Goal: Answer question/provide support: Share knowledge or assist other users

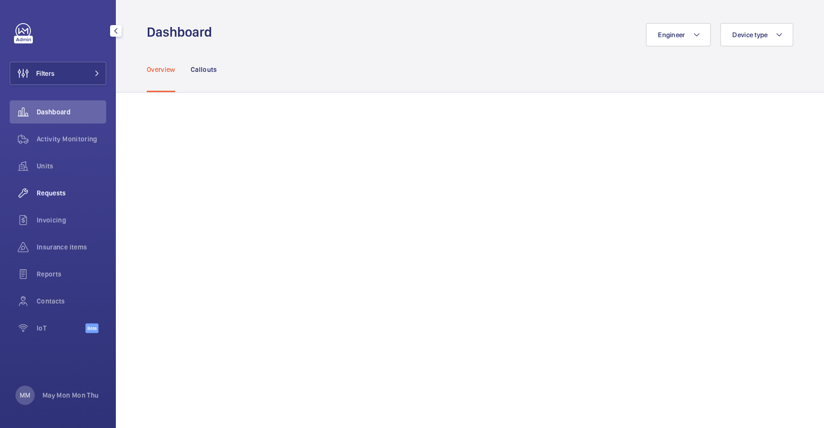
click at [49, 198] on div "Requests" at bounding box center [58, 192] width 97 height 23
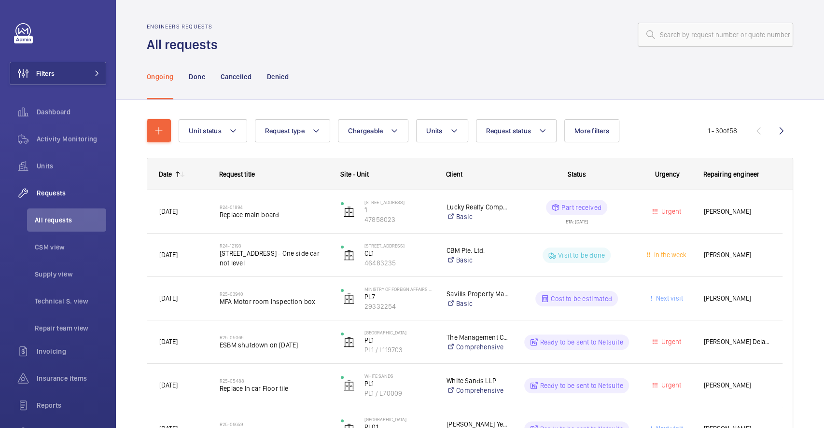
click at [459, 57] on div "Ongoing Done Cancelled Denied" at bounding box center [470, 77] width 646 height 46
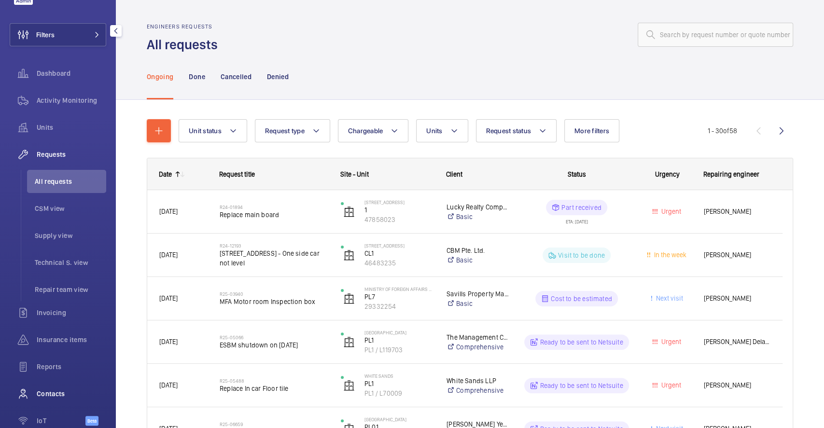
scroll to position [89, 0]
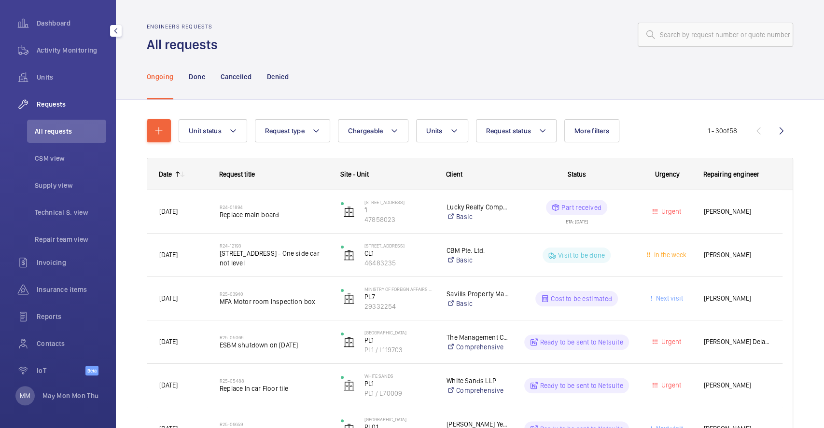
click at [41, 395] on div "MM May Mon Mon Thu" at bounding box center [56, 395] width 83 height 19
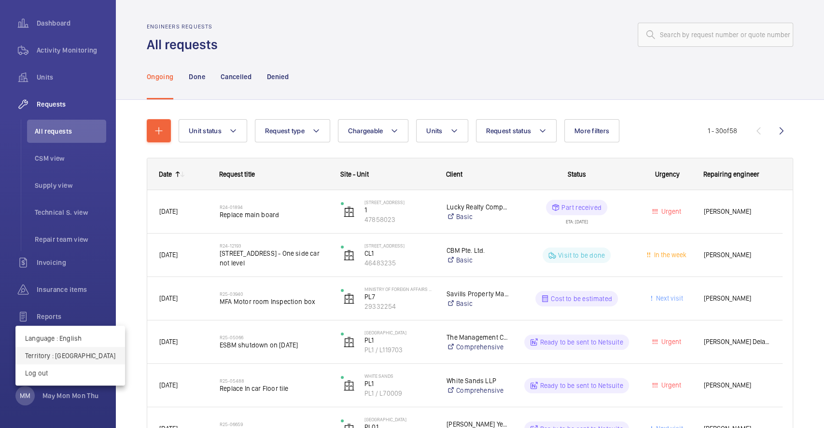
click at [62, 356] on p "Territory : Singapour" at bounding box center [70, 356] width 90 height 10
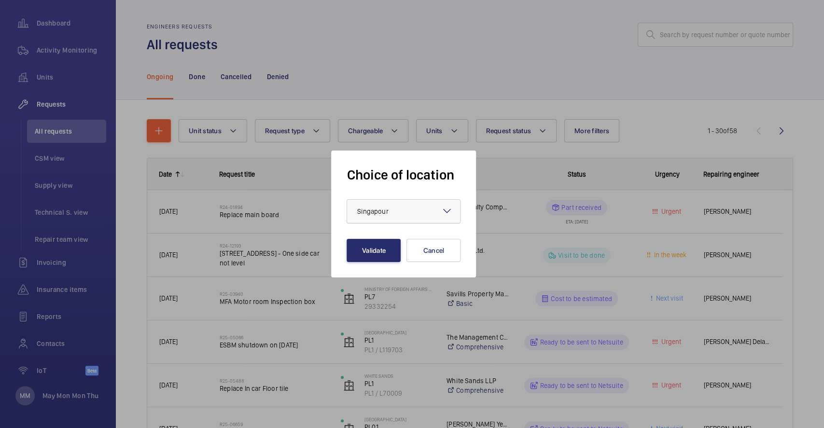
click at [378, 206] on div at bounding box center [403, 211] width 113 height 23
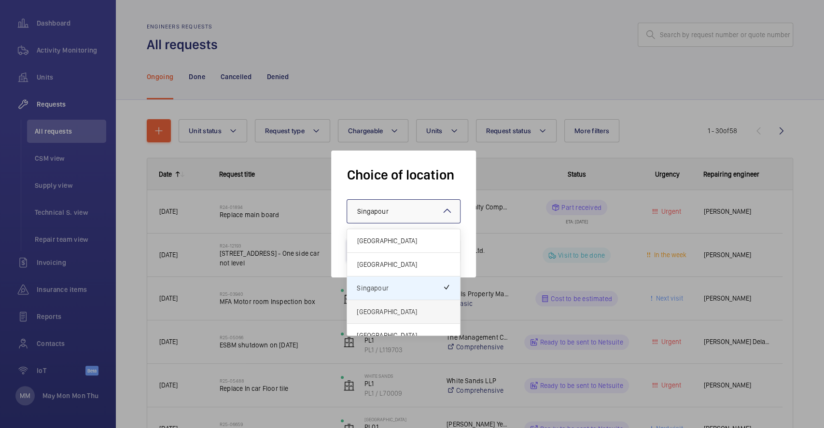
click at [392, 311] on span "Hong Kong" at bounding box center [404, 312] width 94 height 10
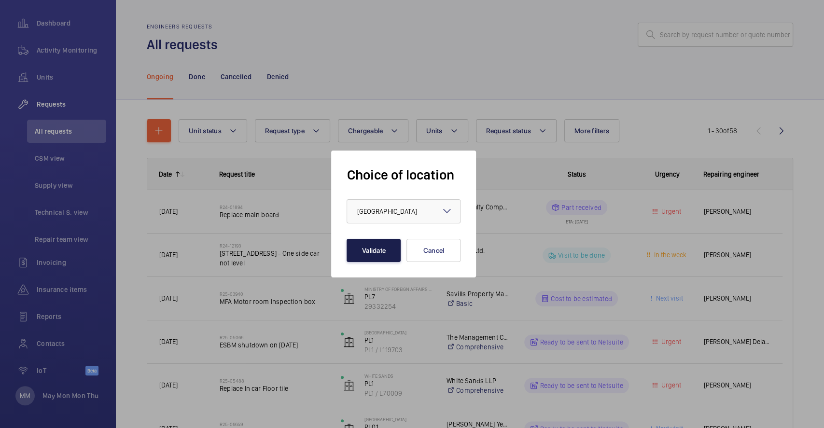
click at [355, 243] on button "Validate" at bounding box center [374, 250] width 54 height 23
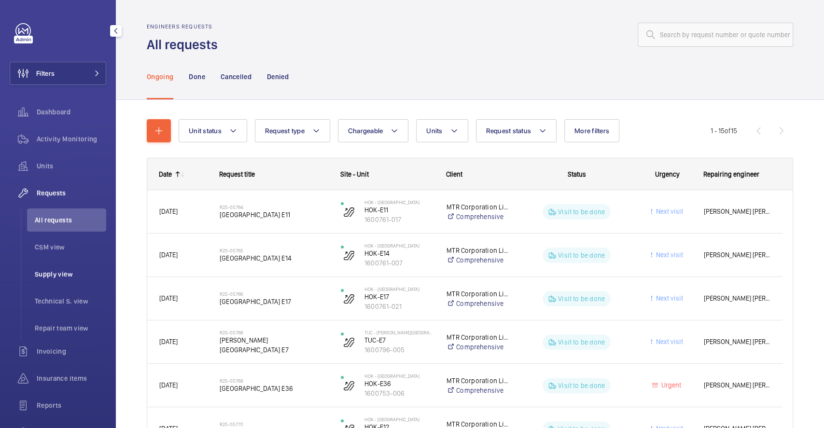
click at [62, 266] on li "Supply view" at bounding box center [66, 274] width 79 height 23
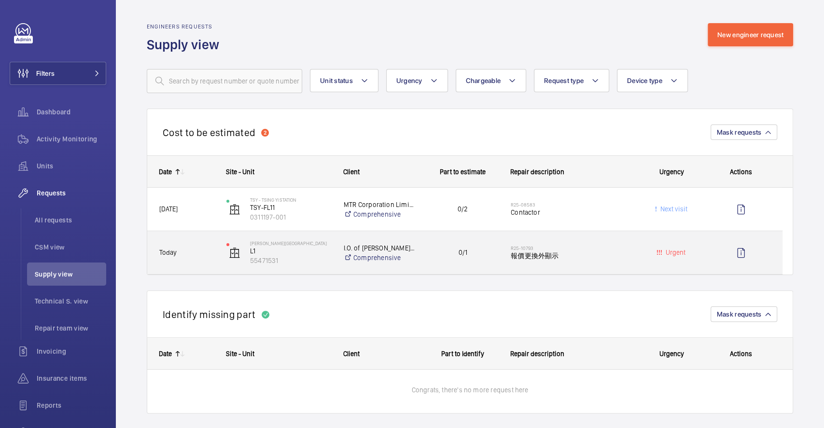
click at [456, 263] on div "0/1" at bounding box center [457, 252] width 83 height 30
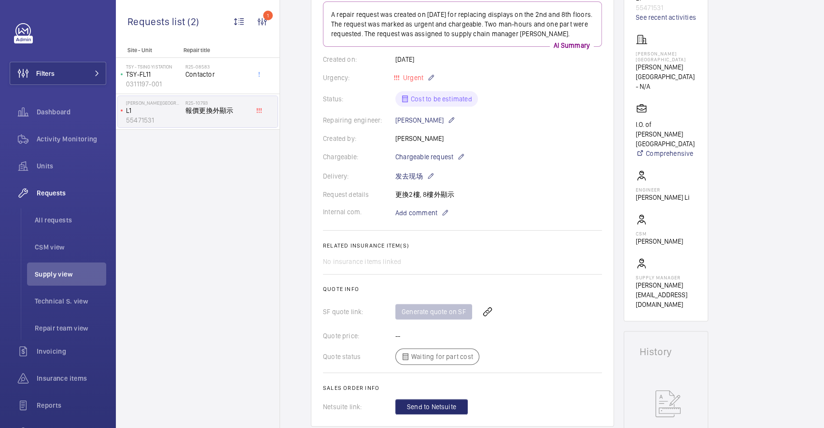
scroll to position [257, 0]
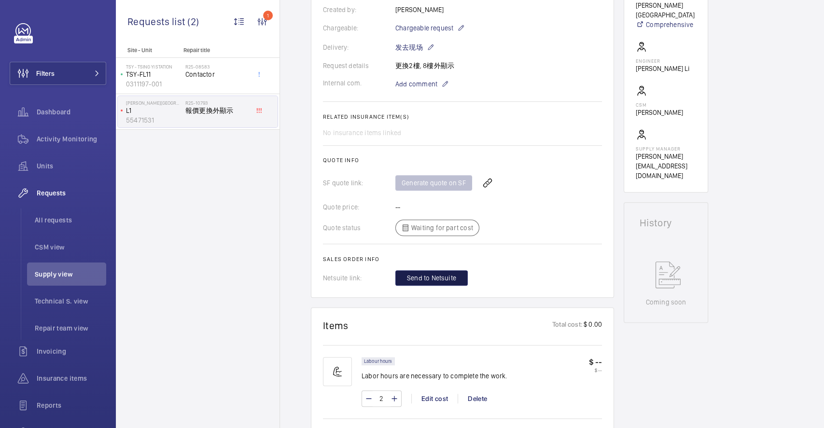
click at [437, 282] on span "Send to Netsuite" at bounding box center [431, 278] width 49 height 10
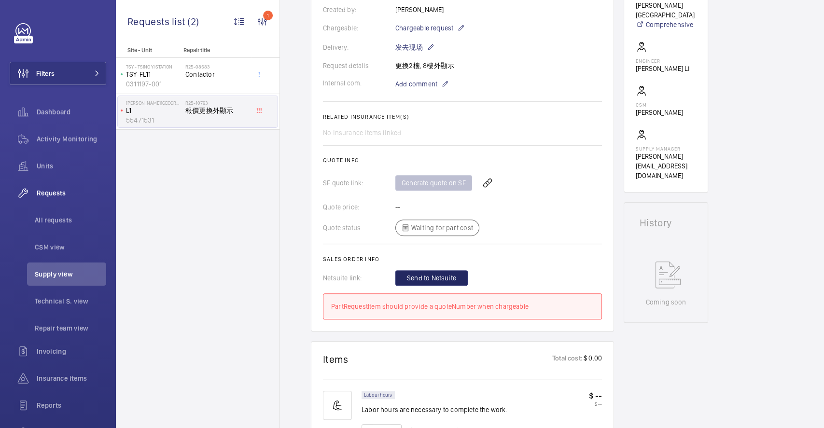
click at [442, 231] on div "Quote status Waiting for part cost" at bounding box center [462, 228] width 279 height 16
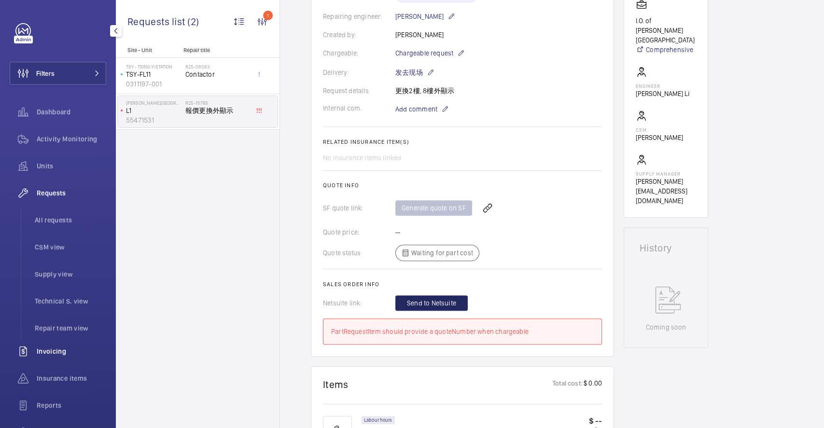
scroll to position [89, 0]
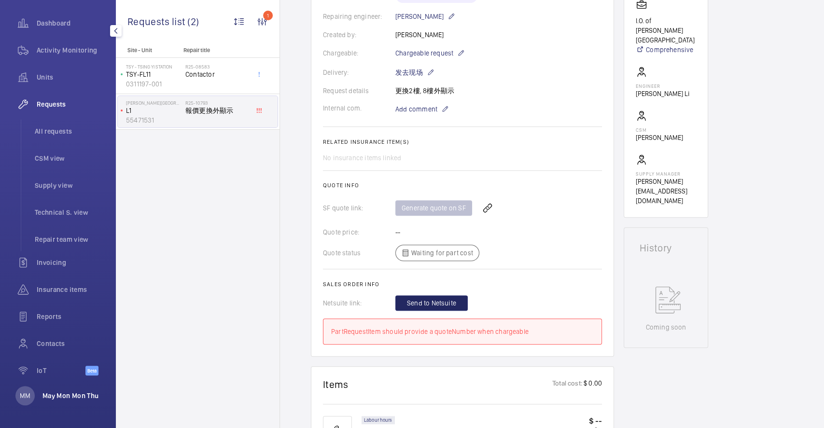
click at [55, 396] on p "May Mon Mon Thu" at bounding box center [70, 396] width 56 height 10
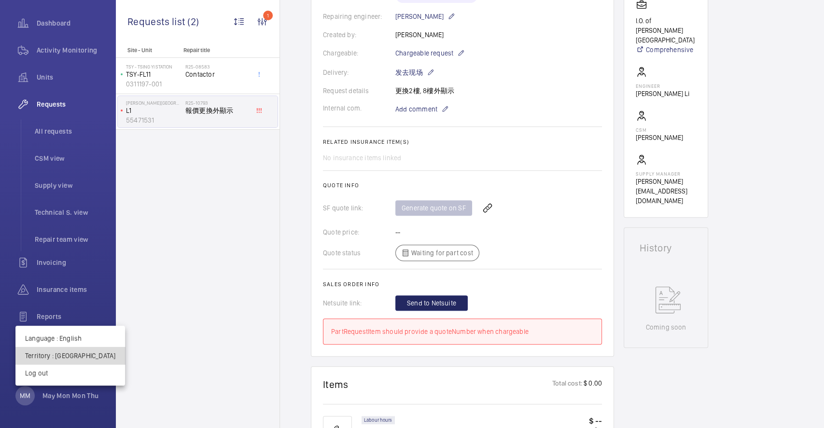
click at [72, 357] on p "Territory : Hong Kong" at bounding box center [70, 356] width 90 height 10
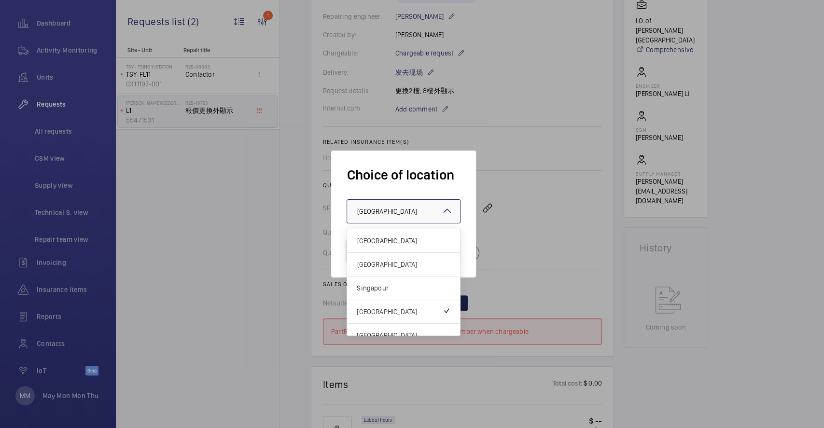
click at [425, 220] on div at bounding box center [403, 211] width 113 height 23
click at [401, 263] on span "[GEOGRAPHIC_DATA]" at bounding box center [404, 265] width 94 height 10
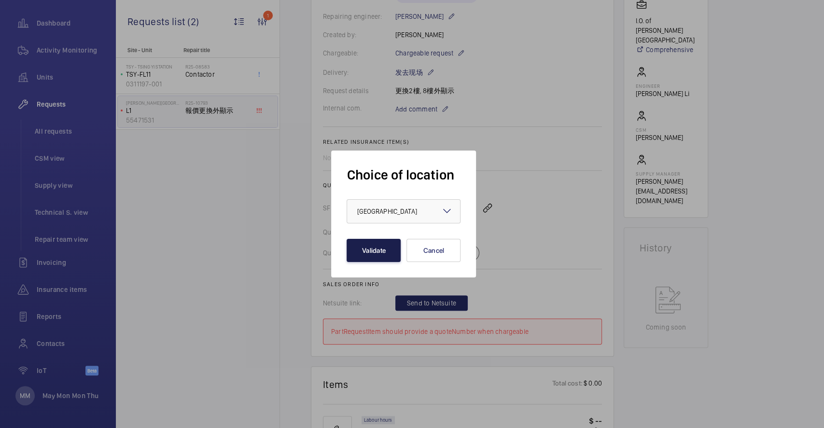
click at [383, 252] on button "Validate" at bounding box center [374, 250] width 54 height 23
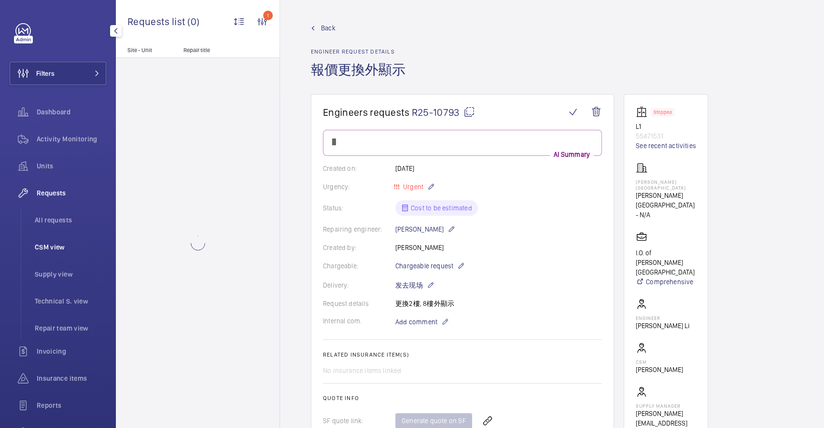
click at [50, 253] on li "CSM view" at bounding box center [66, 247] width 79 height 23
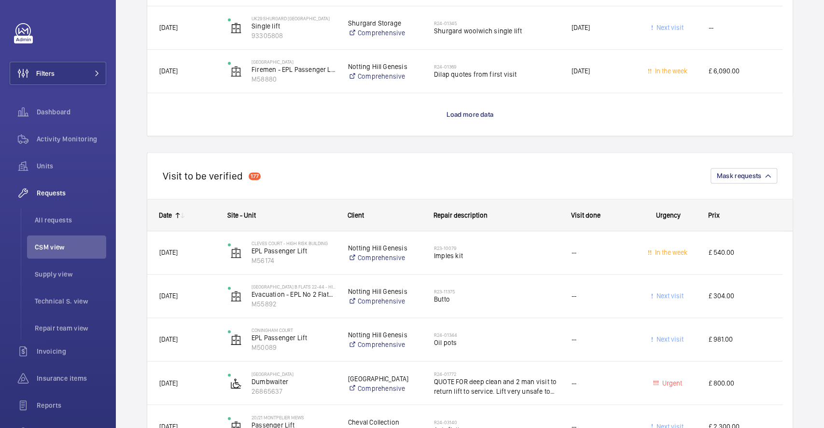
scroll to position [3299, 0]
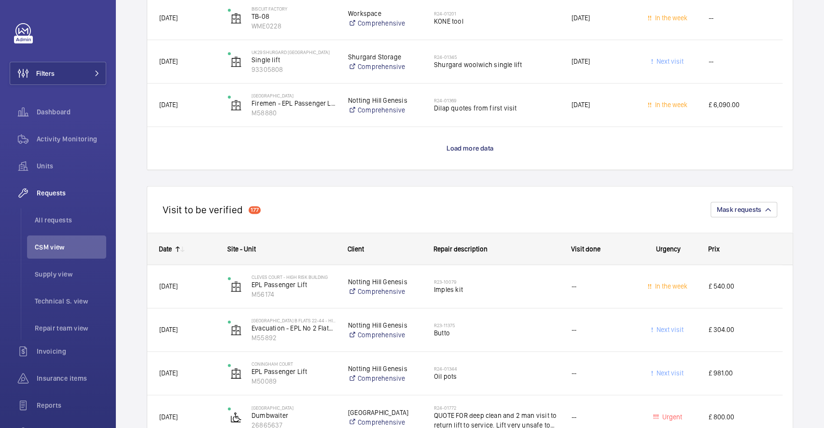
click at [178, 246] on mat-icon at bounding box center [178, 249] width 8 height 8
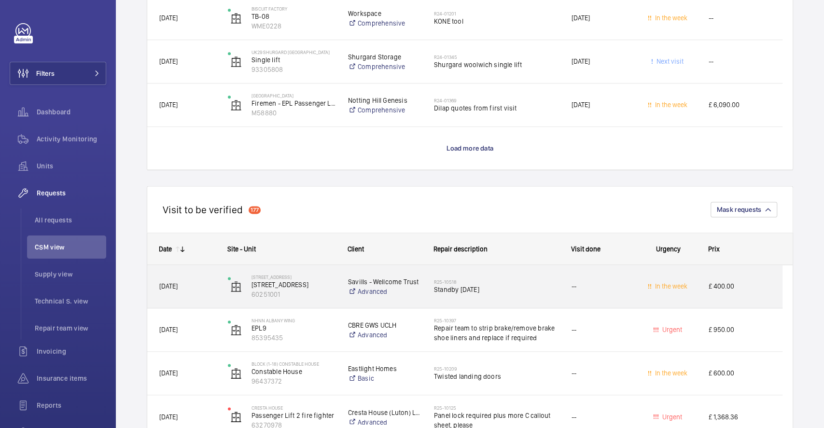
click at [197, 295] on div "05/08/2025" at bounding box center [182, 286] width 68 height 30
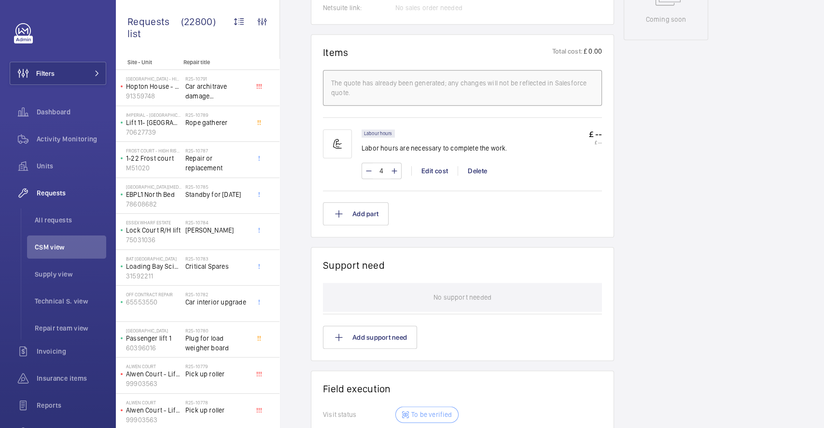
scroll to position [717, 0]
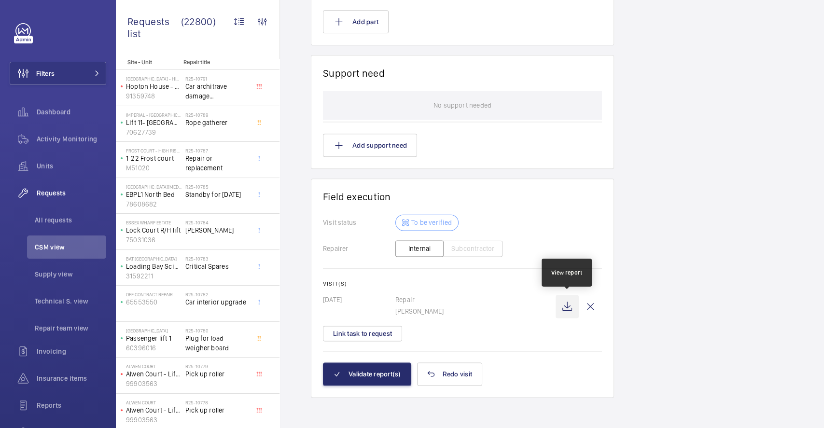
click at [564, 309] on wm-front-icon-button at bounding box center [567, 306] width 23 height 23
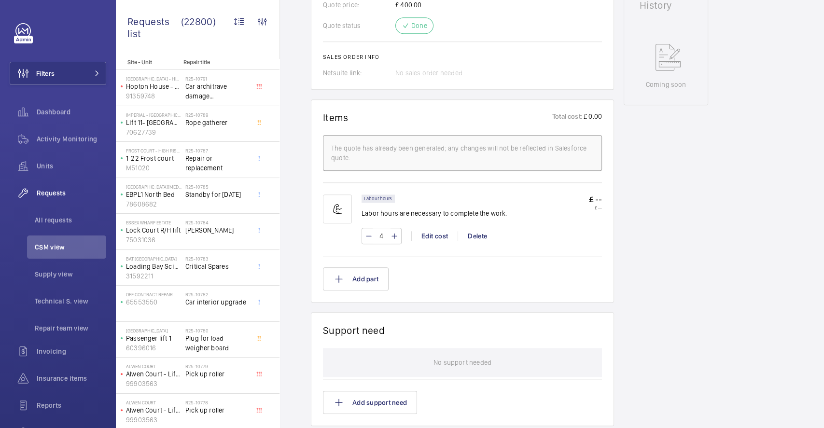
scroll to position [395, 0]
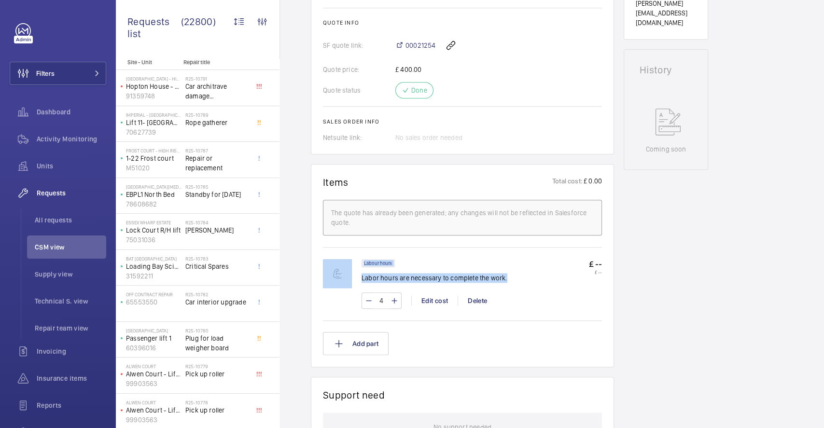
drag, startPoint x: 505, startPoint y: 278, endPoint x: 360, endPoint y: 288, distance: 145.6
click at [360, 288] on div "Labour hours Labor hours are necessary to complete the work. £ -- £ -- 4 Edit c…" at bounding box center [462, 288] width 279 height 59
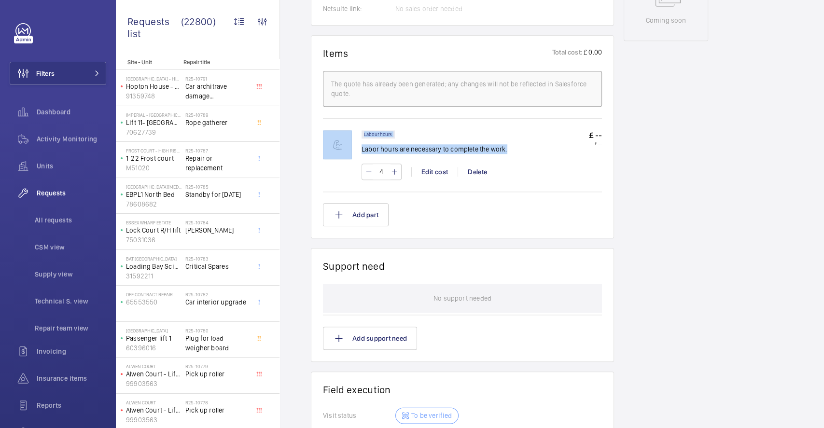
scroll to position [266, 0]
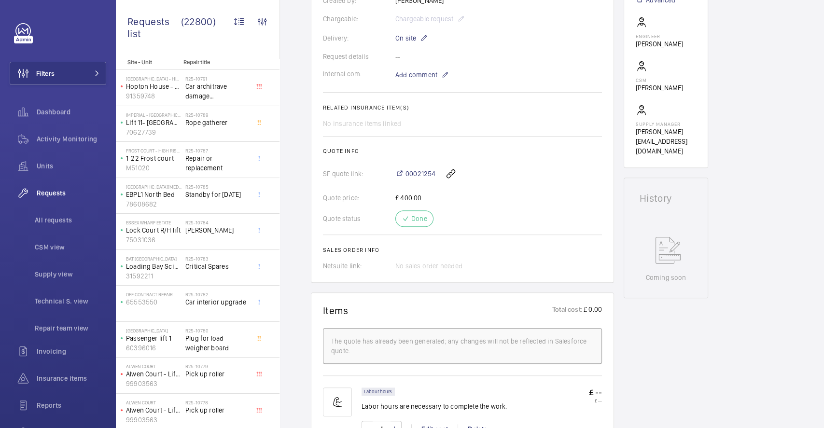
click at [750, 213] on div "Engineers requests R25-10518 A repair request was created on 2025-08-05 by Kirs…" at bounding box center [552, 353] width 544 height 1051
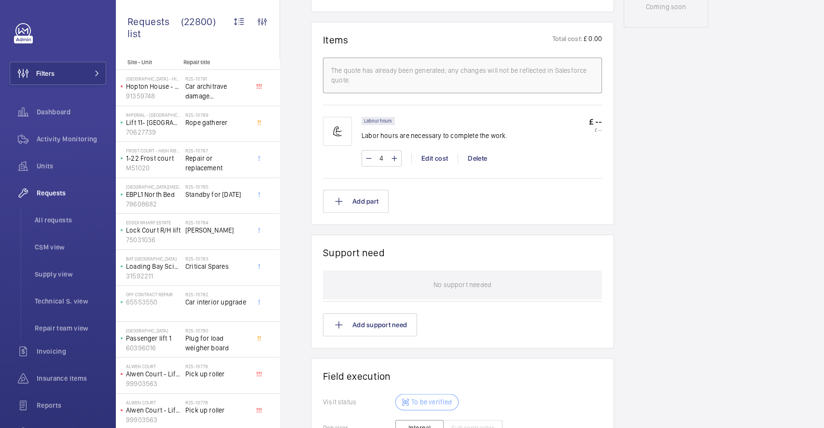
scroll to position [717, 0]
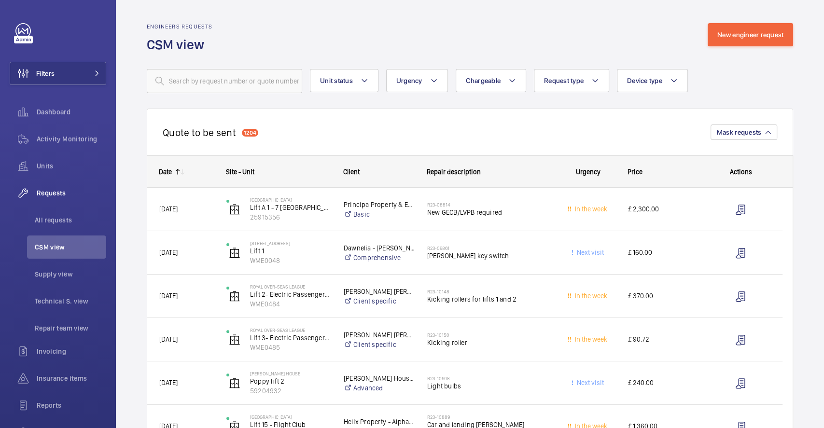
click at [176, 171] on mat-icon at bounding box center [178, 172] width 8 height 8
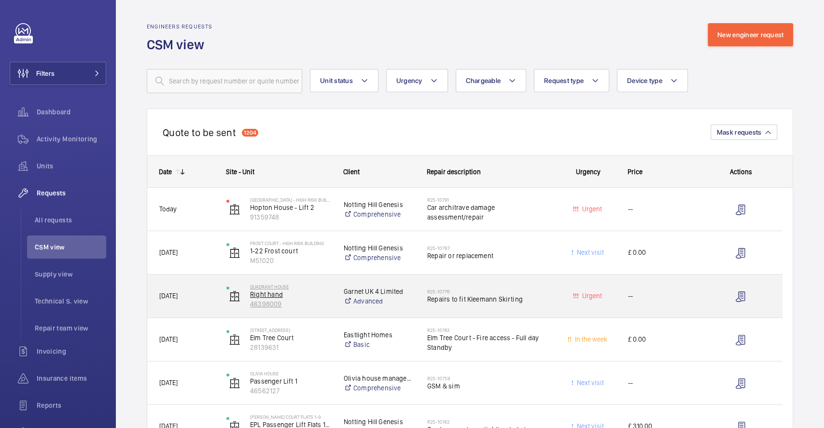
click at [301, 296] on p "Right hand" at bounding box center [290, 295] width 81 height 10
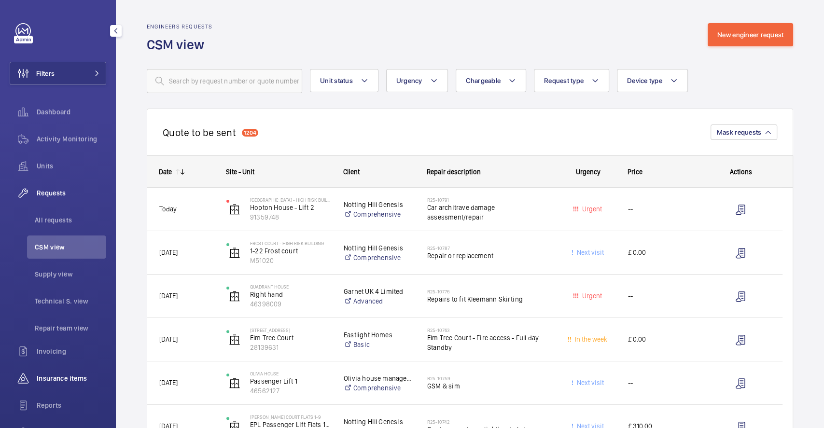
scroll to position [89, 0]
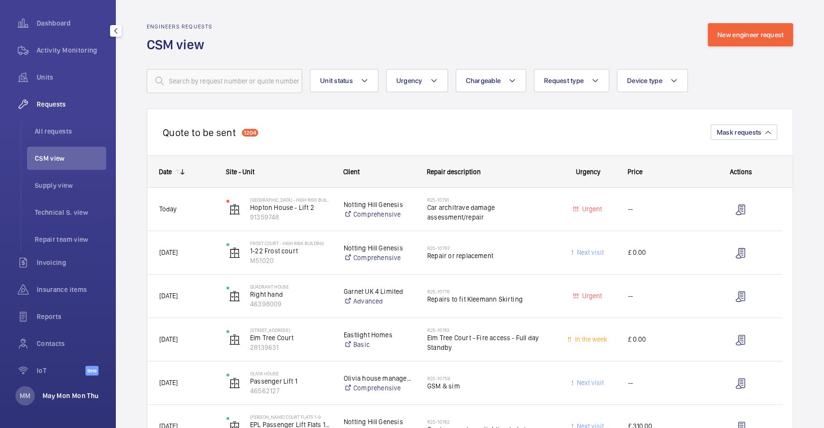
click at [62, 391] on p "May Mon Mon Thu" at bounding box center [70, 396] width 56 height 10
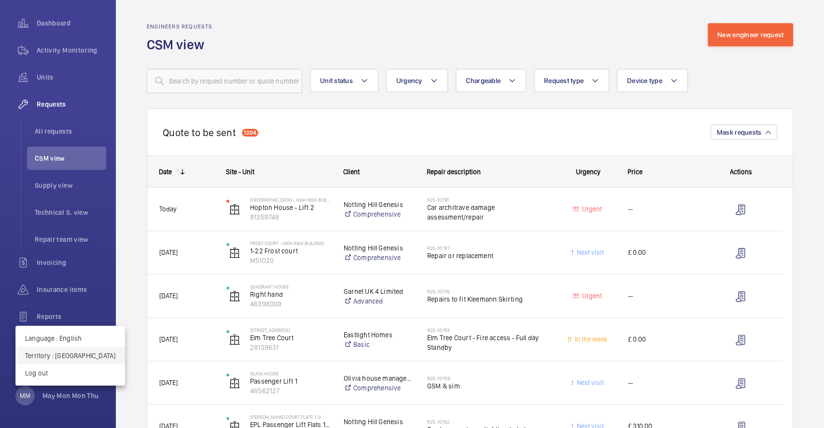
click at [97, 357] on p "Territory : United Kingdom" at bounding box center [70, 356] width 90 height 10
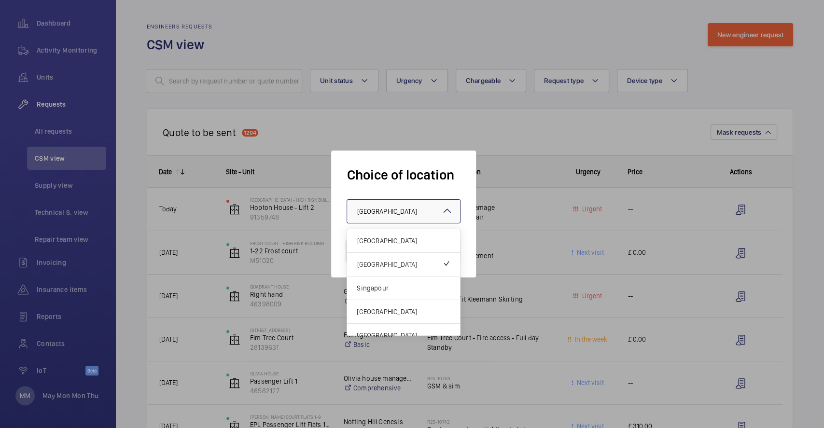
click at [371, 210] on span "United Kingdom" at bounding box center [387, 212] width 60 height 8
click at [382, 282] on div "Singapour" at bounding box center [403, 289] width 113 height 24
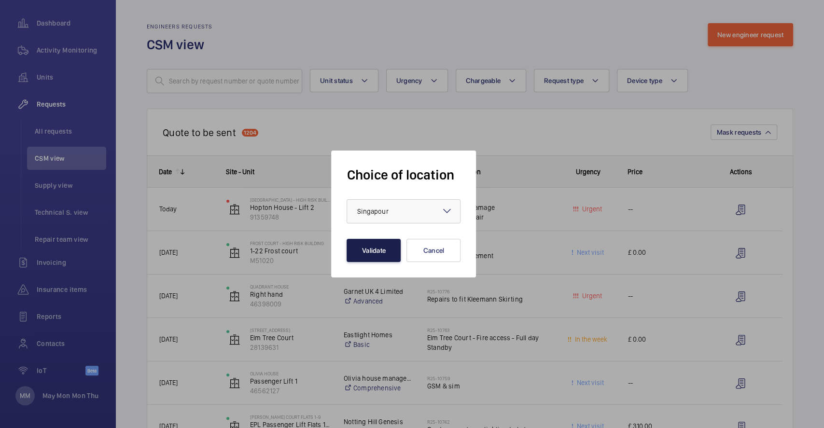
click at [386, 258] on button "Validate" at bounding box center [374, 250] width 54 height 23
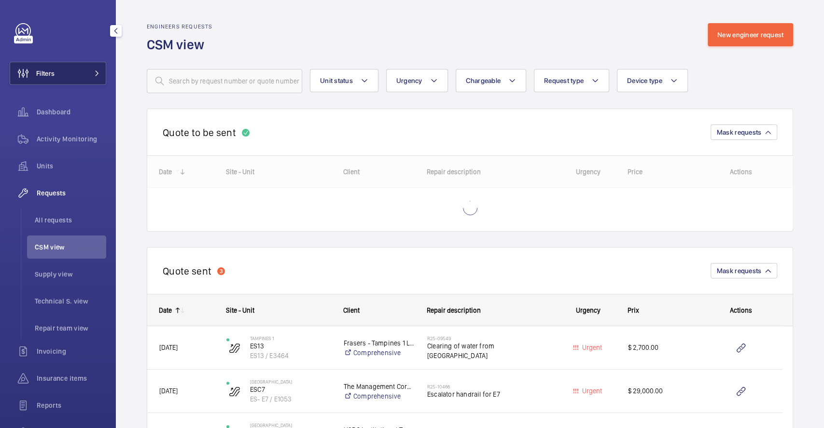
click at [66, 74] on button "Filters" at bounding box center [58, 73] width 97 height 23
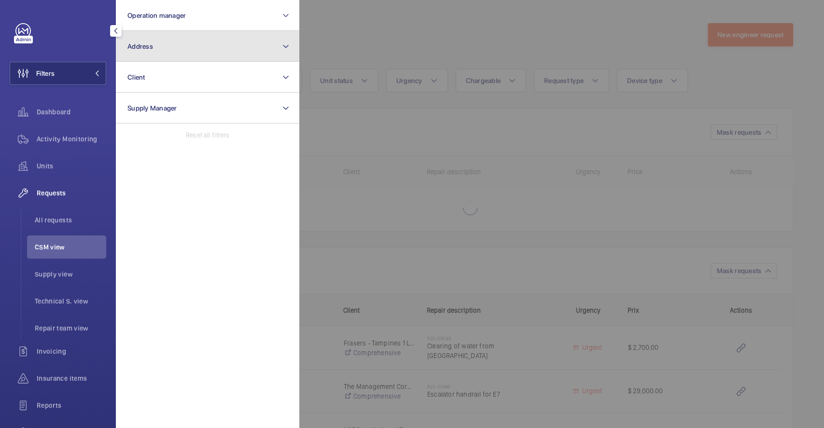
click at [162, 52] on button "Address" at bounding box center [207, 46] width 183 height 31
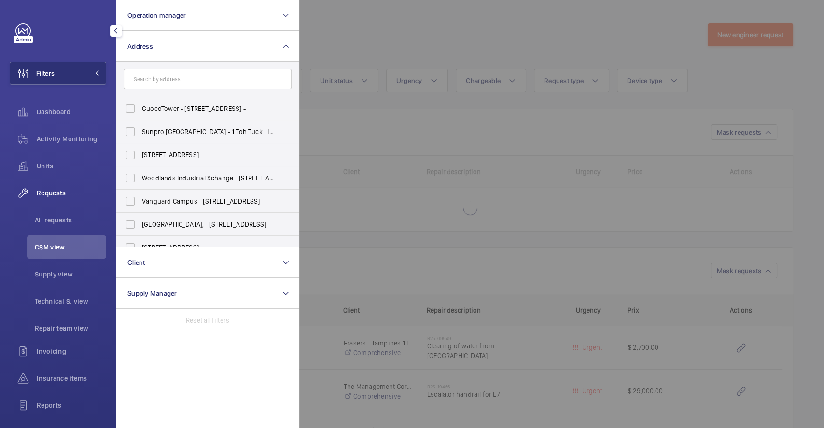
click at [174, 81] on input "text" at bounding box center [208, 79] width 168 height 20
type input "fraser"
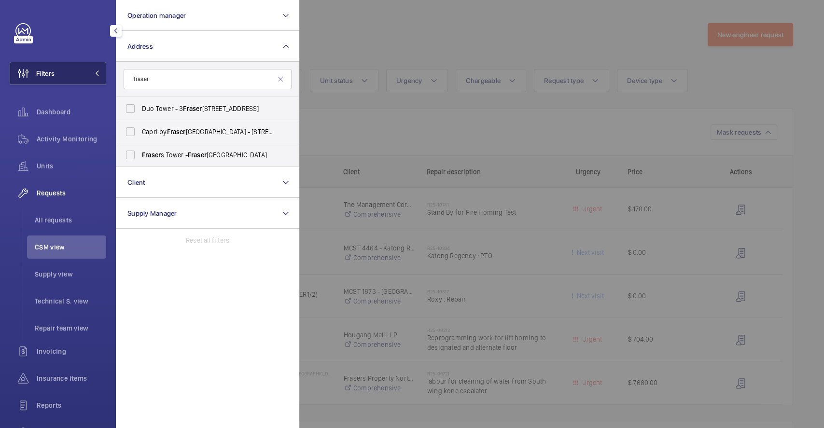
drag, startPoint x: 174, startPoint y: 81, endPoint x: 81, endPoint y: 71, distance: 93.2
click at [81, 71] on wm-front-sidebar-menu-filter "Filters Operation manager Address fraser Duo Tower - 3 Fraser St, DUO Tower (JL…" at bounding box center [58, 73] width 97 height 23
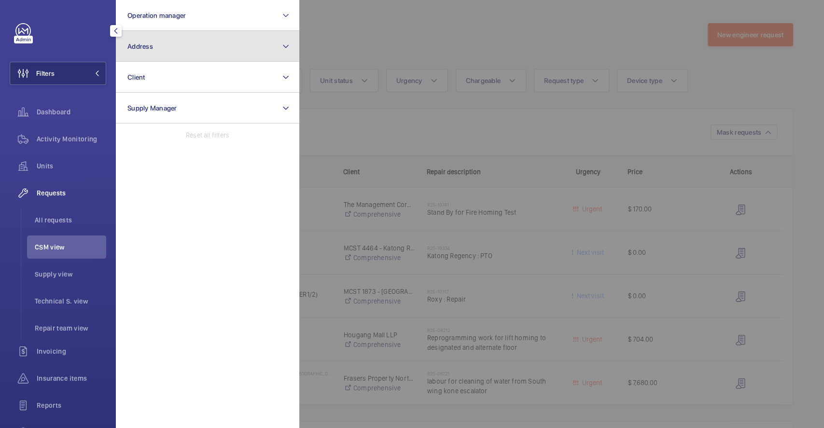
click at [158, 54] on button "Address" at bounding box center [207, 46] width 183 height 31
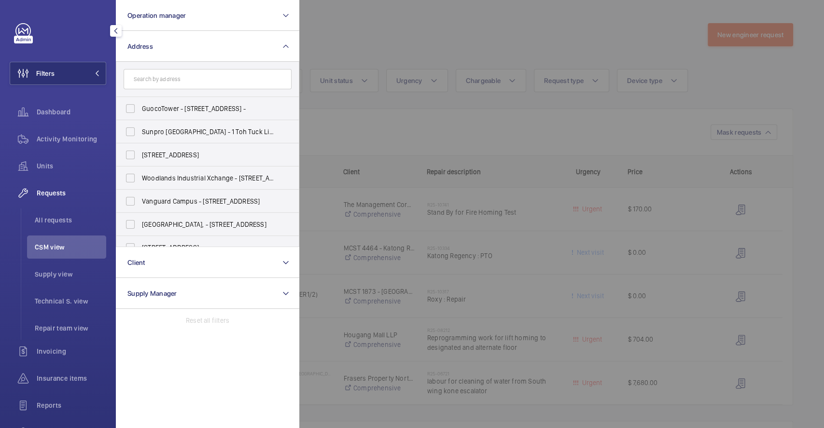
click at [163, 86] on input "text" at bounding box center [208, 79] width 168 height 20
type input "water"
click at [161, 153] on span "Water way Point - 828761, SINGAPORE 828761" at bounding box center [208, 155] width 133 height 10
click at [140, 153] on input "Water way Point - 828761, SINGAPORE 828761" at bounding box center [130, 154] width 19 height 19
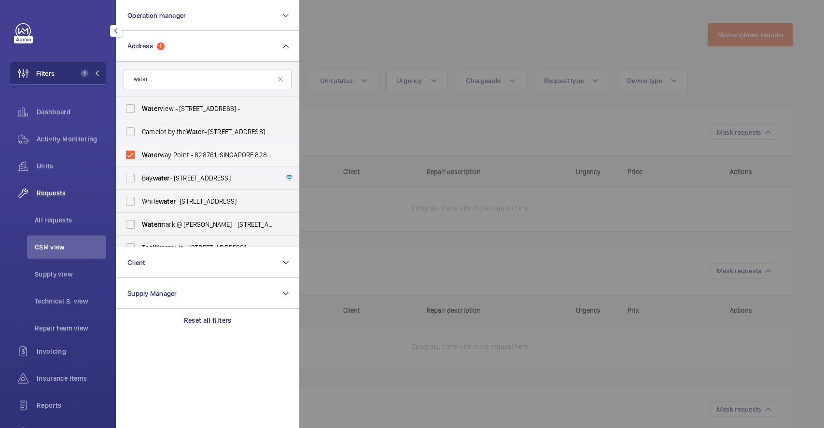
click at [181, 157] on span "Water way Point - 828761, SINGAPORE 828761" at bounding box center [208, 155] width 133 height 10
click at [140, 157] on input "Water way Point - 828761, SINGAPORE 828761" at bounding box center [130, 154] width 19 height 19
checkbox input "false"
click at [167, 81] on input "water" at bounding box center [208, 79] width 168 height 20
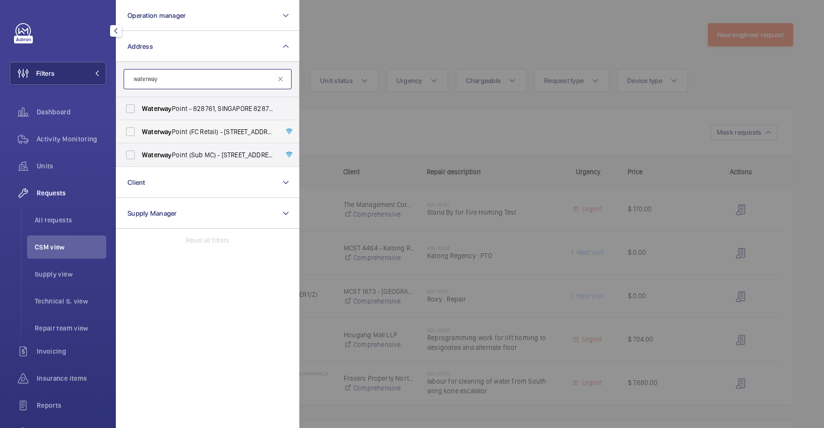
type input "waterway"
click at [170, 128] on span "Waterway" at bounding box center [156, 132] width 29 height 8
click at [140, 128] on input "Waterway Point (FC Retail) - 83 Punggol Central, SINGAPORE 828761" at bounding box center [130, 131] width 19 height 19
checkbox input "true"
click at [173, 153] on span "Waterway Point (Sub MC) - 83 Punggol Central, SINGAPORE 828761" at bounding box center [208, 155] width 133 height 10
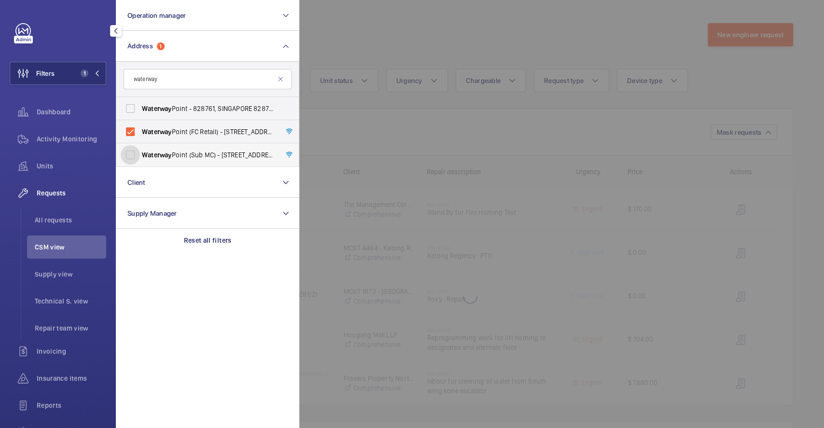
click at [140, 153] on input "Waterway Point (Sub MC) - 83 Punggol Central, SINGAPORE 828761" at bounding box center [130, 154] width 19 height 19
checkbox input "true"
click at [398, 46] on div at bounding box center [711, 214] width 824 height 428
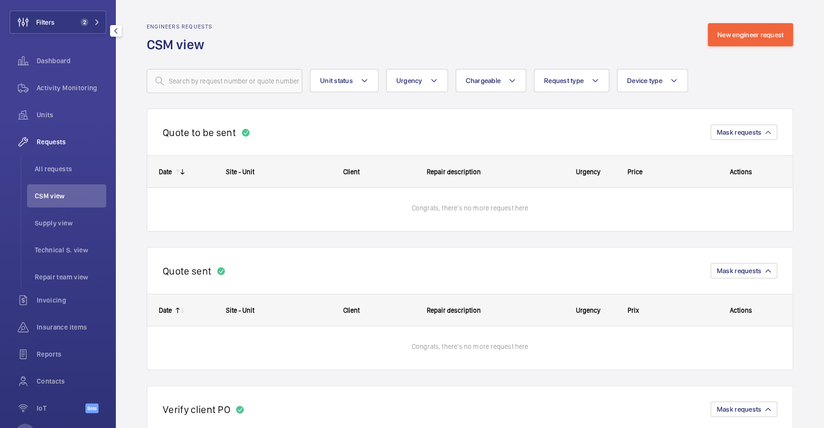
scroll to position [89, 0]
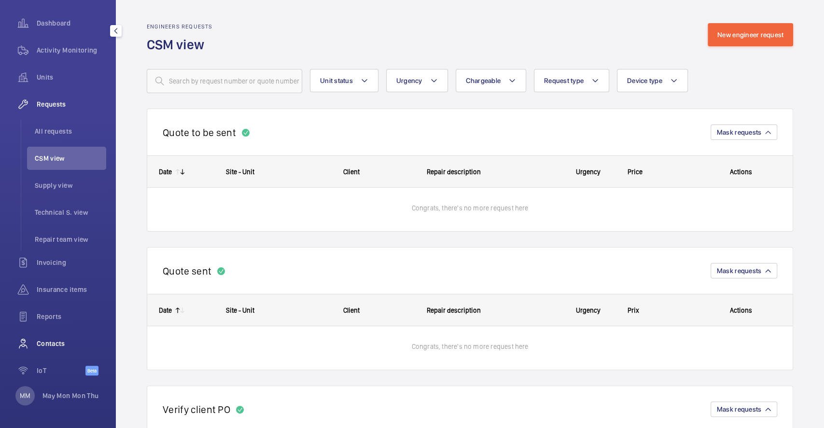
click at [64, 342] on span "Contacts" at bounding box center [72, 344] width 70 height 10
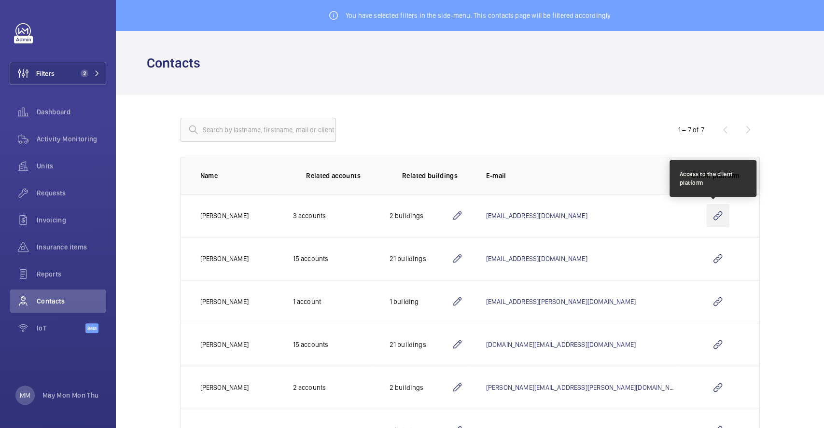
click at [707, 219] on wm-front-icon-button at bounding box center [717, 215] width 23 height 23
